Goal: Find specific page/section: Find specific page/section

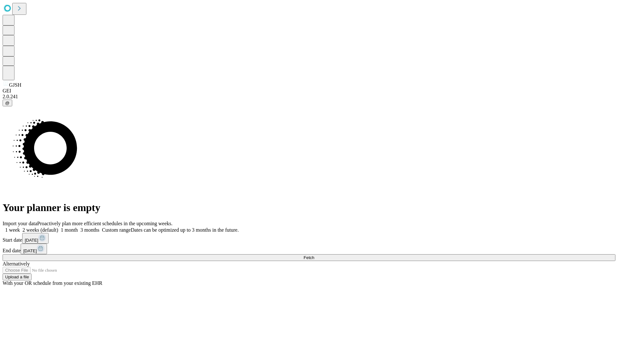
click at [314, 255] on span "Fetch" at bounding box center [308, 257] width 11 height 5
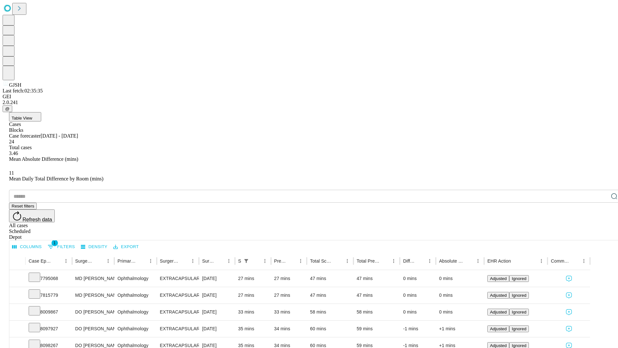
scroll to position [21, 0]
click at [38, 290] on icon at bounding box center [34, 293] width 6 height 6
